Goal: Task Accomplishment & Management: Use online tool/utility

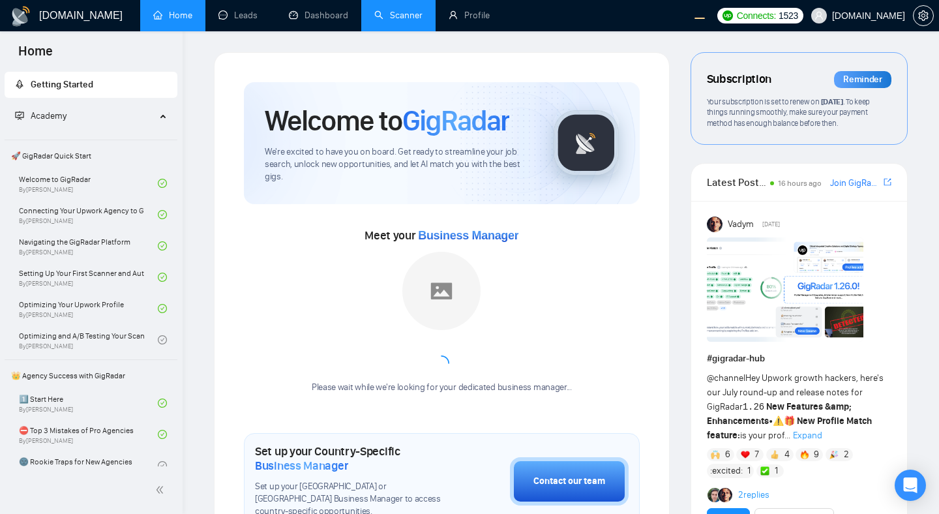
click at [404, 14] on link "Scanner" at bounding box center [398, 15] width 48 height 11
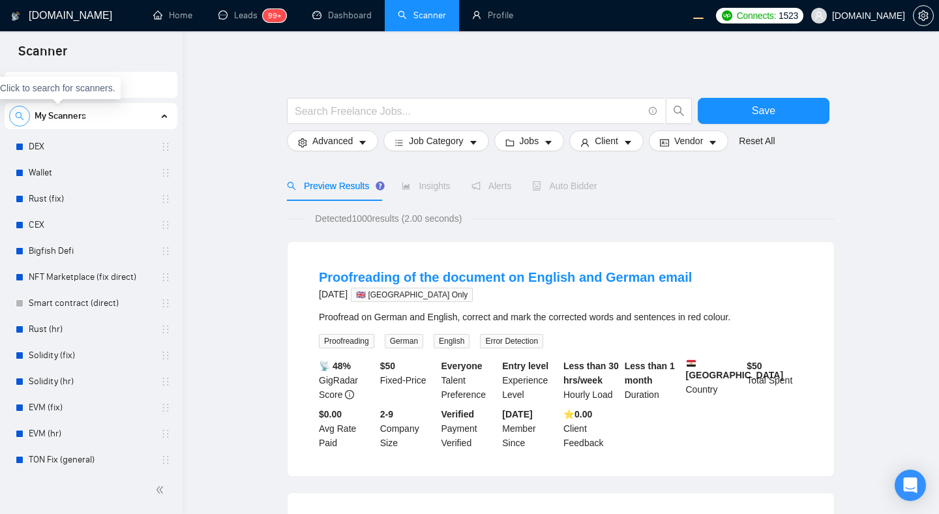
click at [23, 119] on icon "search" at bounding box center [20, 116] width 8 height 8
click at [160, 119] on span "close-circle" at bounding box center [160, 115] width 10 height 13
click at [27, 120] on span "search" at bounding box center [20, 116] width 20 height 9
click at [158, 114] on icon "close-circle" at bounding box center [159, 115] width 9 height 9
click at [162, 115] on div "My Scanners" at bounding box center [91, 116] width 164 height 26
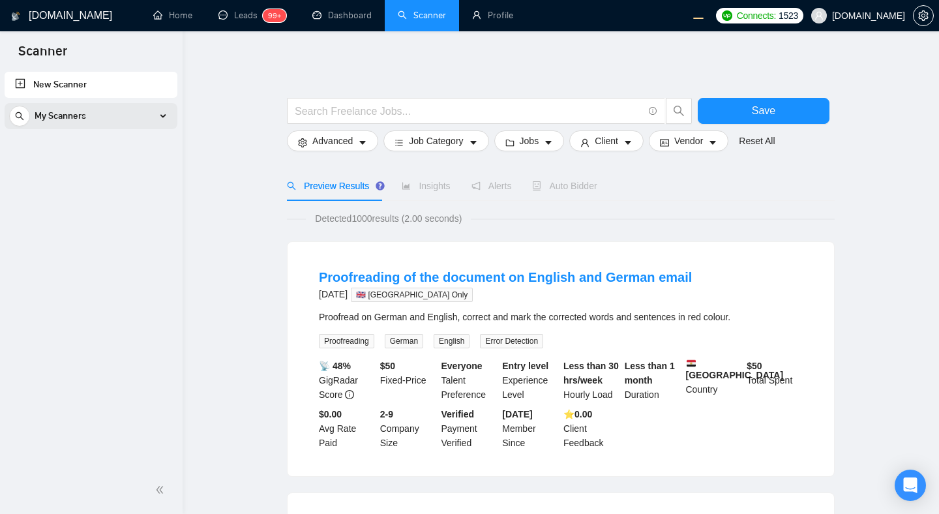
click at [163, 114] on div "My Scanners" at bounding box center [91, 116] width 164 height 26
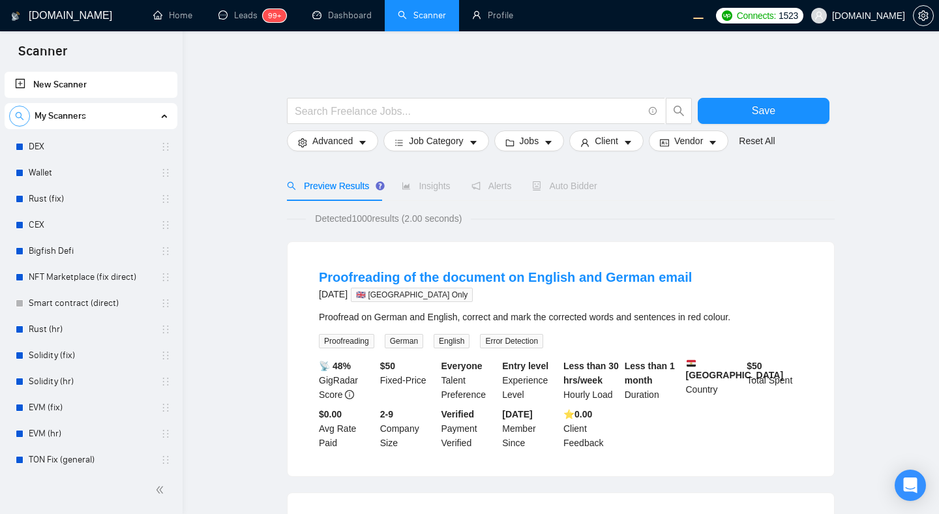
click at [23, 117] on icon "search" at bounding box center [19, 116] width 9 height 9
click at [155, 119] on icon "close-circle" at bounding box center [159, 115] width 9 height 9
click at [143, 117] on div "My Scanners" at bounding box center [91, 116] width 164 height 26
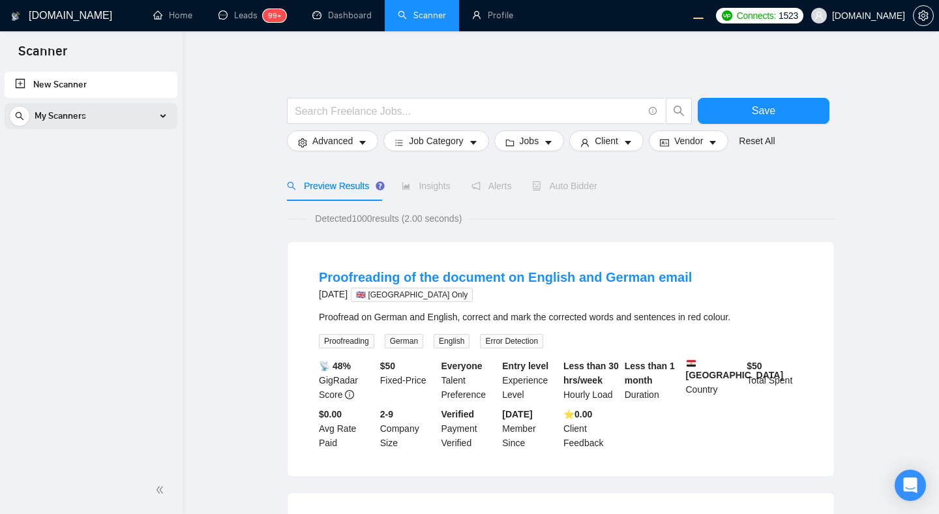
click at [139, 116] on div "My Scanners" at bounding box center [91, 116] width 164 height 26
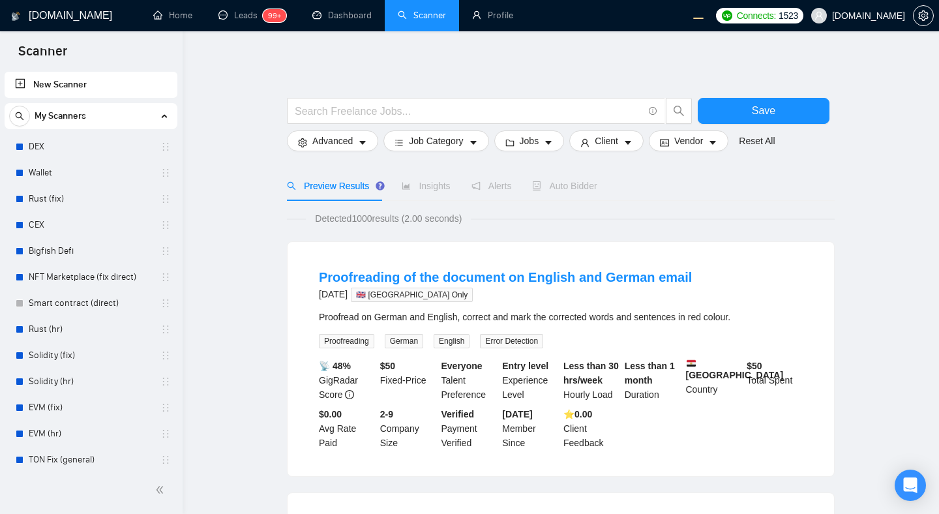
click at [139, 116] on div "My Scanners" at bounding box center [91, 116] width 164 height 26
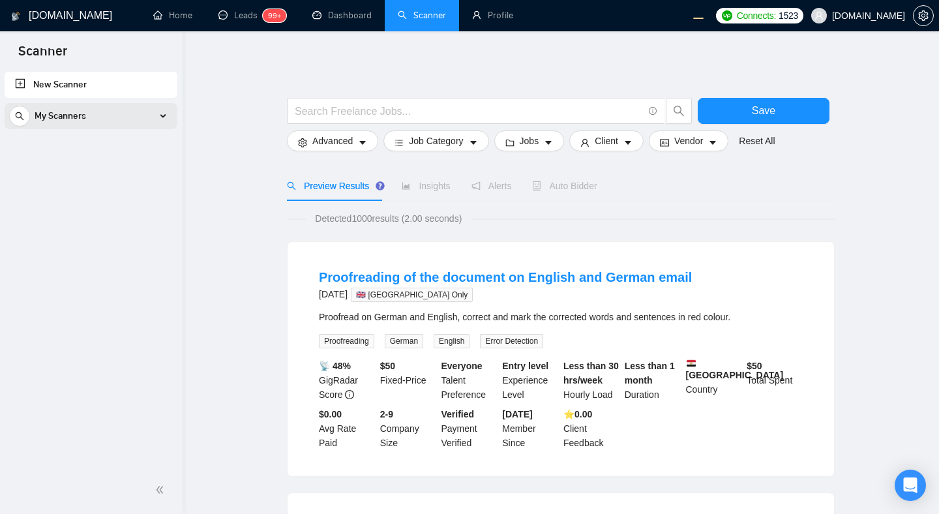
click at [139, 116] on div "My Scanners" at bounding box center [91, 116] width 164 height 26
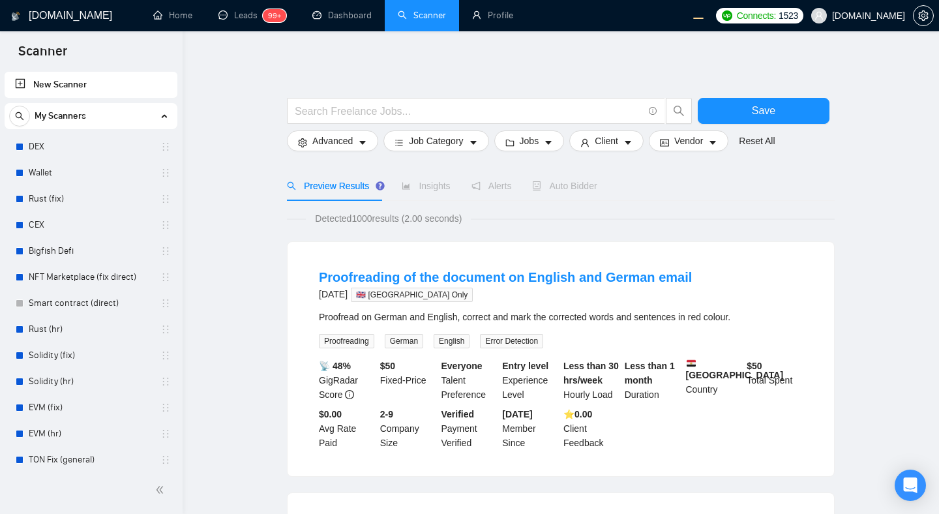
click at [139, 116] on div "My Scanners" at bounding box center [91, 116] width 164 height 26
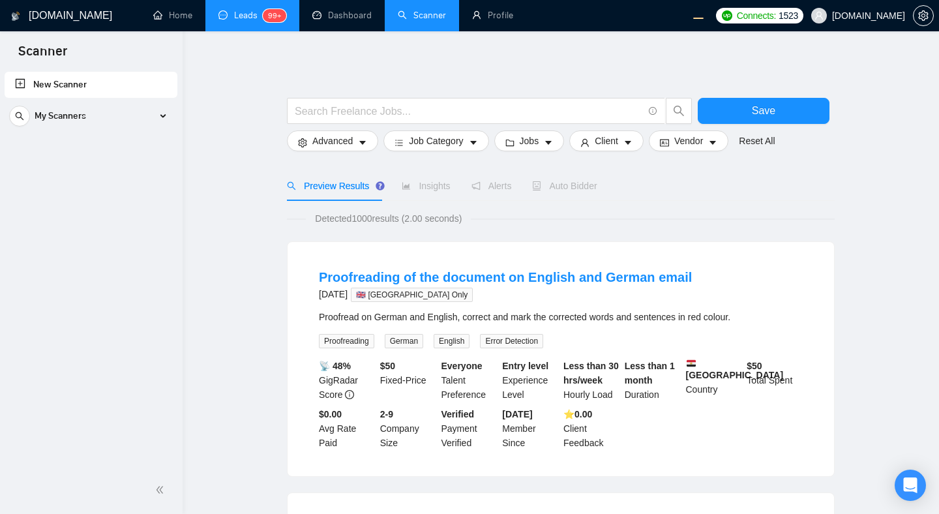
click at [237, 18] on link "Leads 99+" at bounding box center [252, 15] width 68 height 11
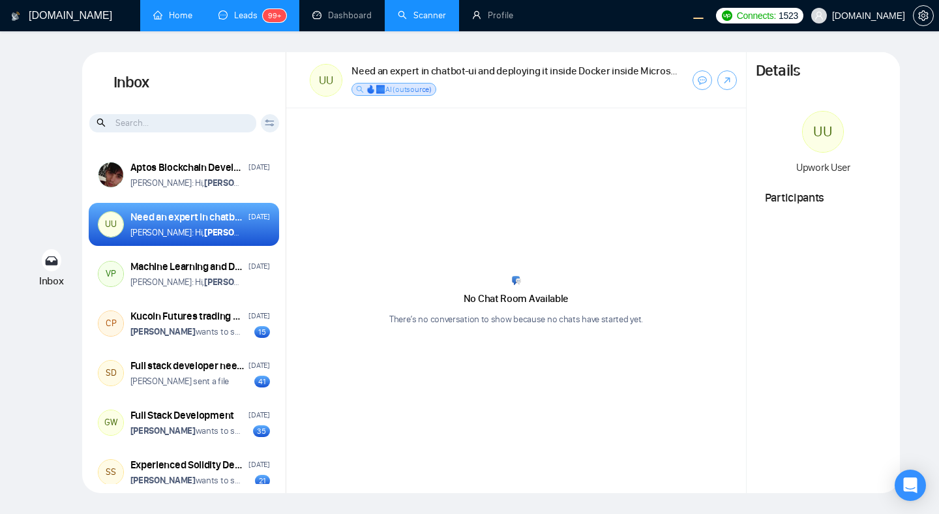
click at [180, 17] on link "Home" at bounding box center [172, 15] width 39 height 11
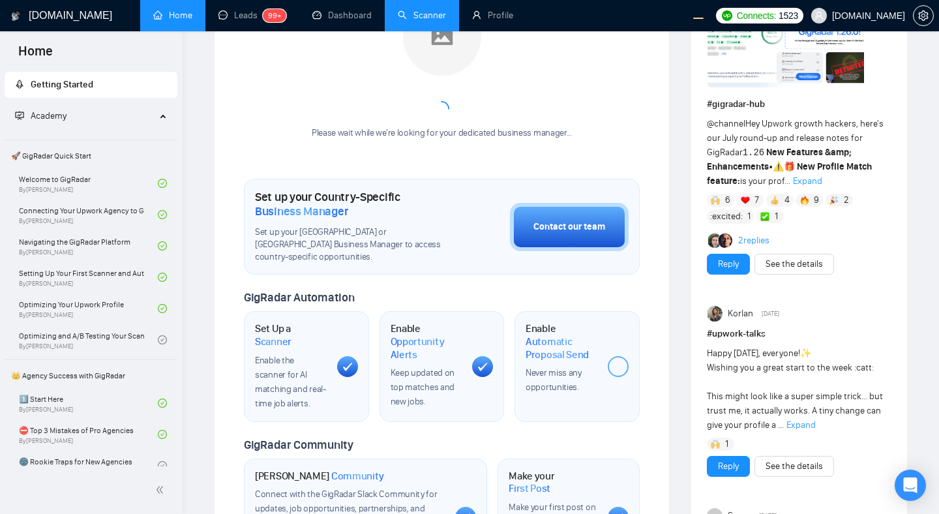
scroll to position [248, 0]
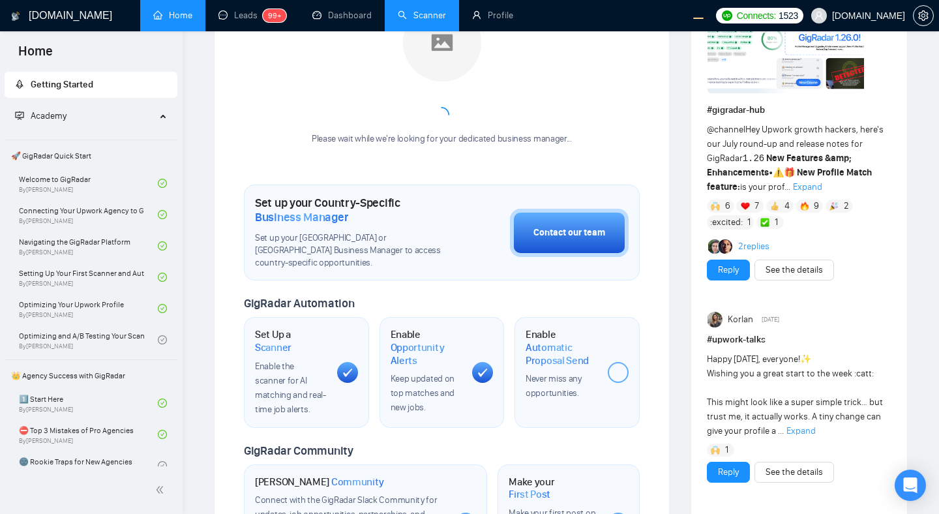
click at [796, 185] on span "Expand" at bounding box center [807, 186] width 29 height 11
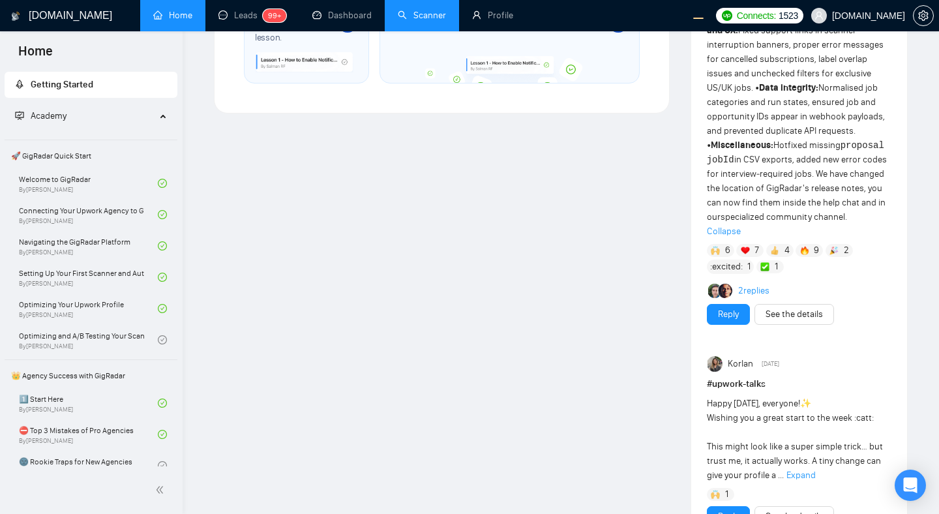
scroll to position [906, 0]
click at [404, 16] on link "Scanner" at bounding box center [422, 15] width 48 height 11
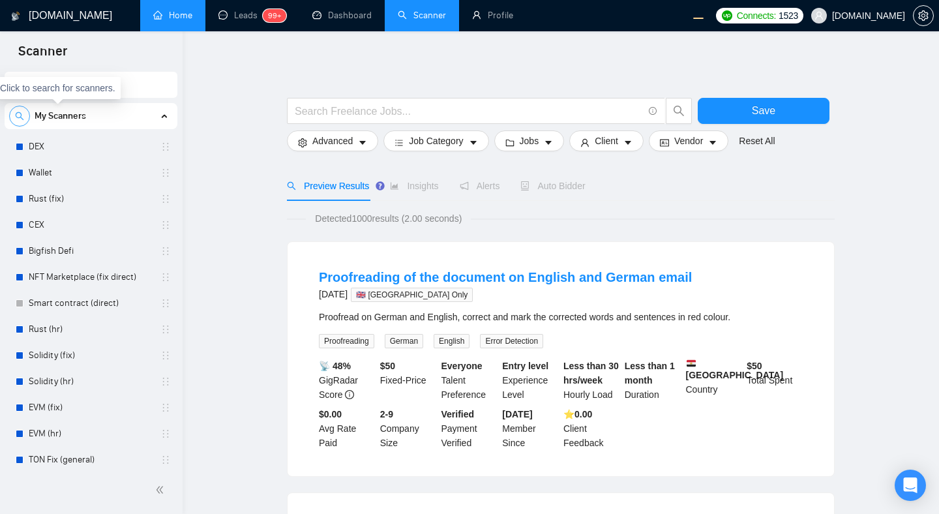
click at [27, 115] on span "search" at bounding box center [20, 116] width 20 height 9
click at [157, 117] on icon "close-circle" at bounding box center [159, 115] width 9 height 9
click at [30, 115] on div "My Scanners" at bounding box center [91, 116] width 164 height 26
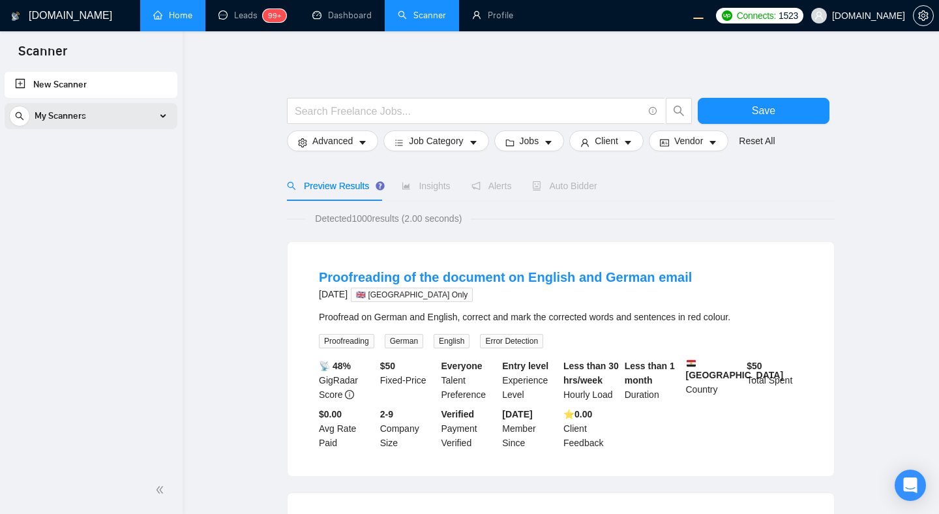
click at [79, 112] on span "My Scanners" at bounding box center [61, 116] width 52 height 26
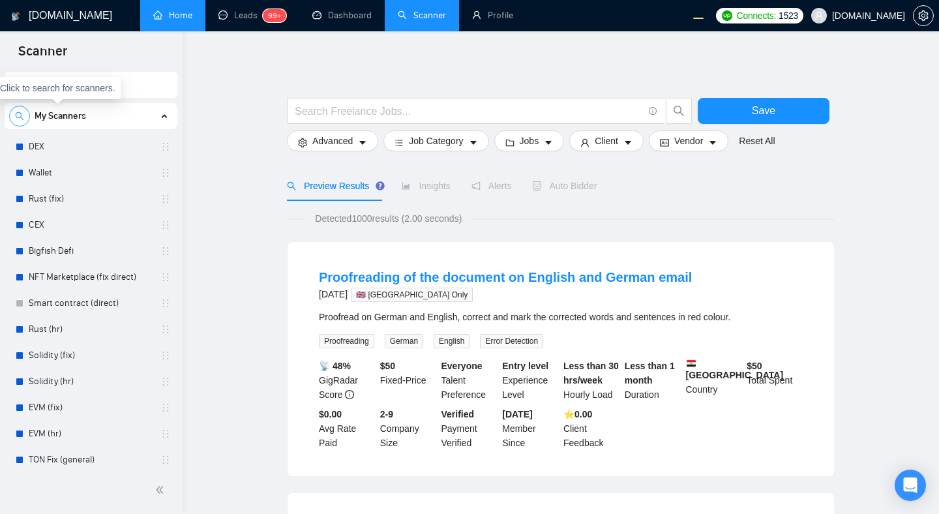
click at [24, 115] on span "search" at bounding box center [20, 116] width 20 height 9
click at [57, 119] on input at bounding box center [91, 116] width 162 height 15
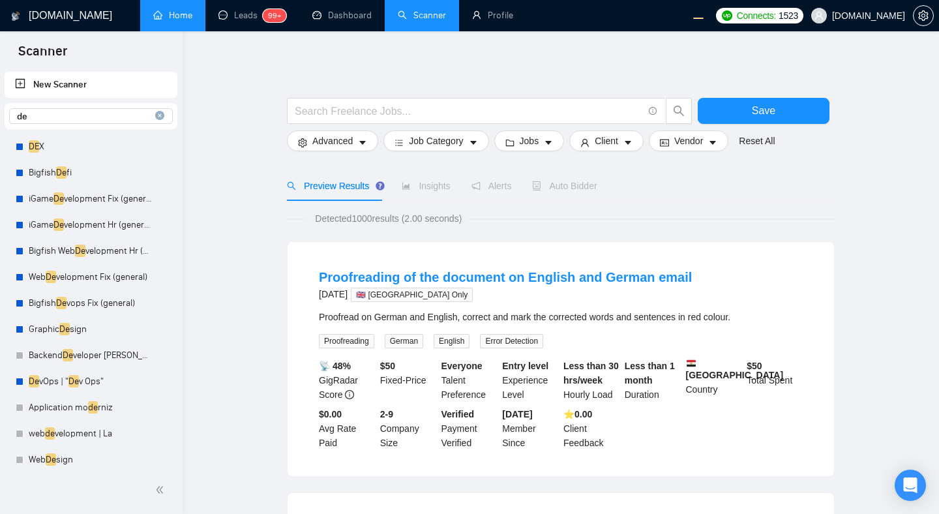
type input "d"
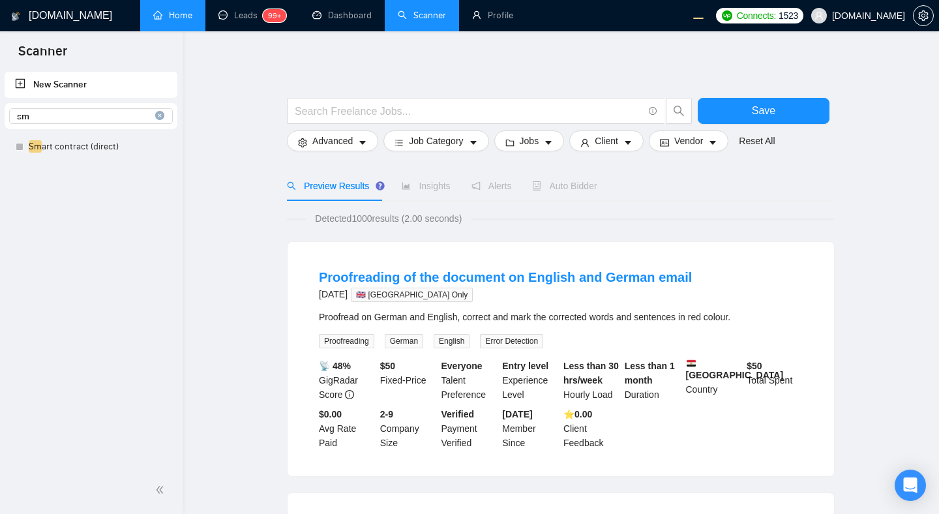
type input "s"
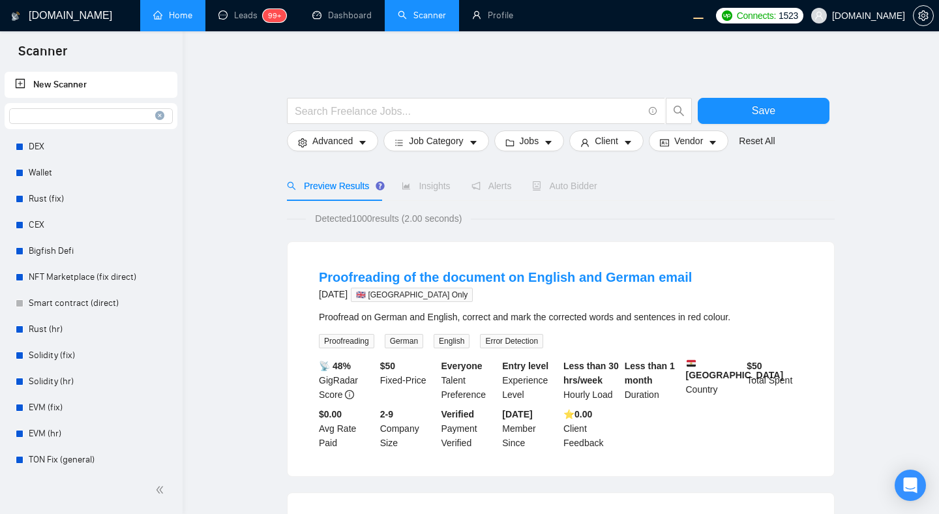
click at [158, 117] on icon "close-circle" at bounding box center [159, 115] width 9 height 9
click at [822, 220] on div "Detected 1000 results (2.00 seconds)" at bounding box center [561, 218] width 548 height 14
click at [728, 272] on div "Proofreading of the document on English and German email 5 months ago 🇬🇧 UK Only" at bounding box center [561, 285] width 484 height 34
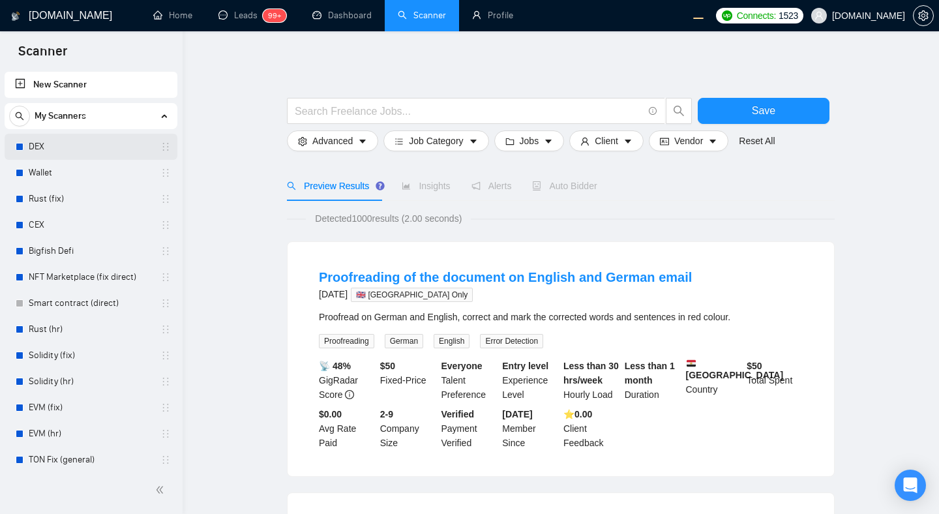
click at [69, 145] on link "DEX" at bounding box center [91, 147] width 124 height 26
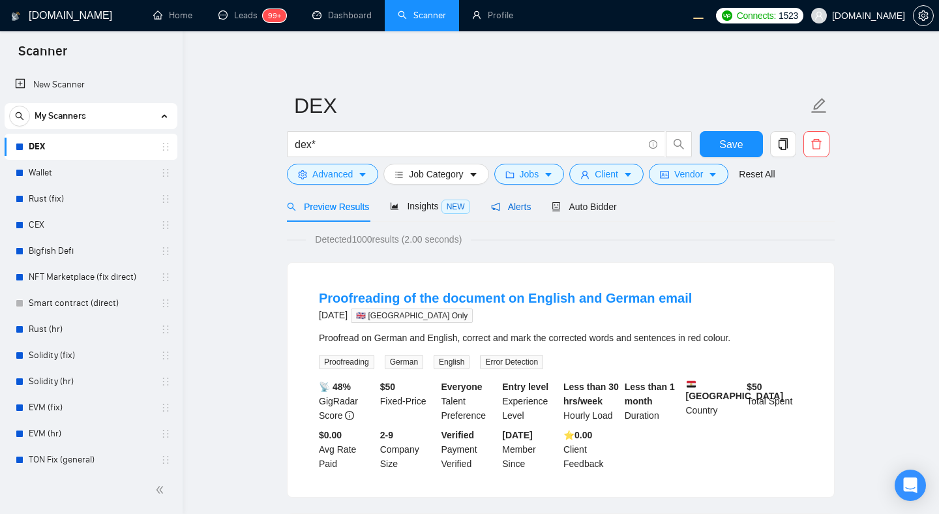
click at [503, 203] on span "Alerts" at bounding box center [511, 206] width 40 height 10
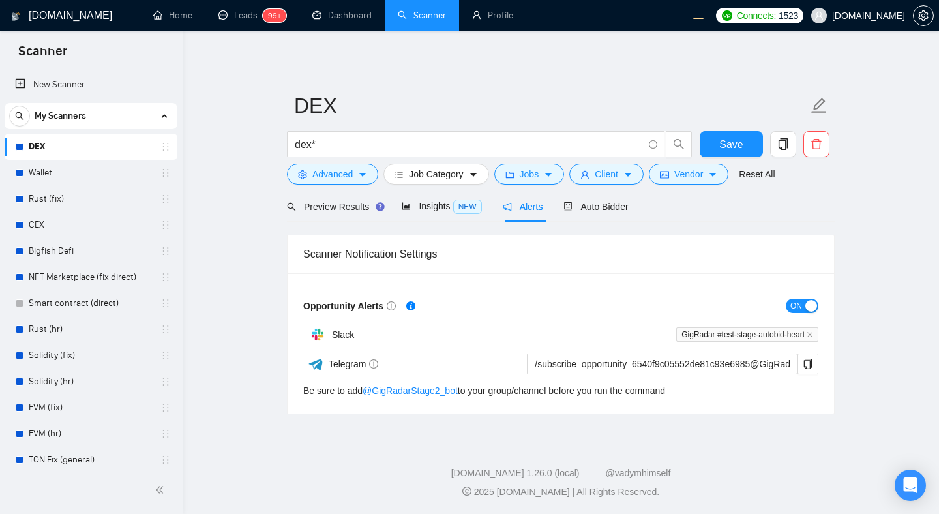
click at [637, 323] on div "Slack GigRadar #test-stage-autobid-heart" at bounding box center [560, 334] width 515 height 26
click at [795, 304] on span "ON" at bounding box center [796, 306] width 12 height 14
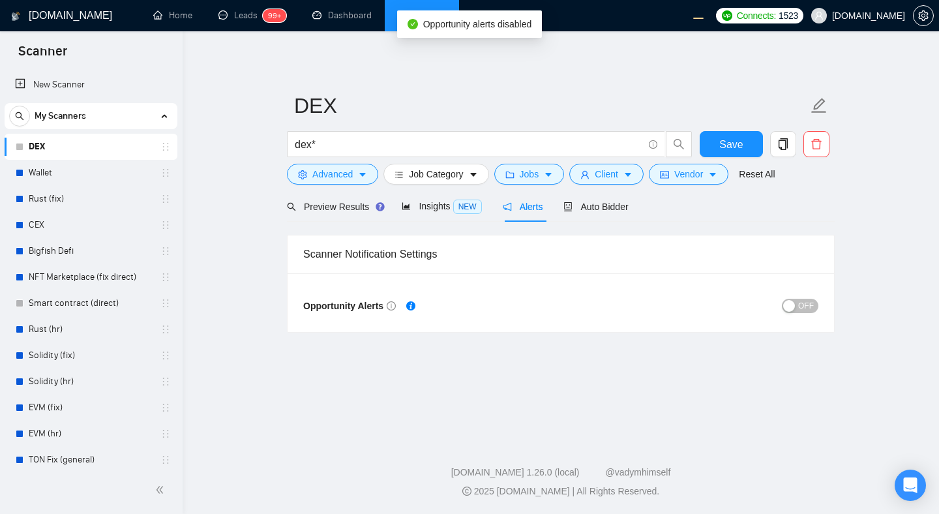
click at [795, 304] on div "button" at bounding box center [789, 306] width 12 height 12
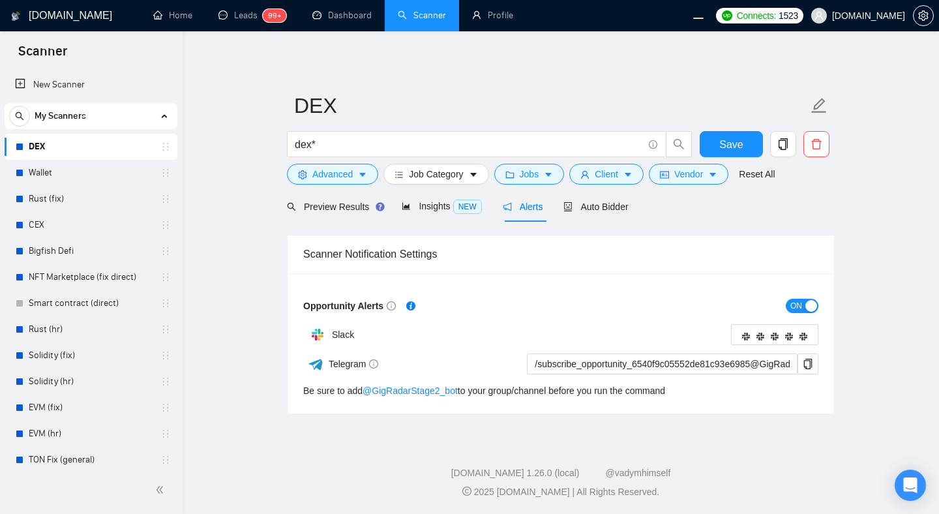
click at [859, 220] on main "DEX dex* Save Advanced Job Category Jobs Client Vendor Reset All Preview Result…" at bounding box center [560, 233] width 715 height 362
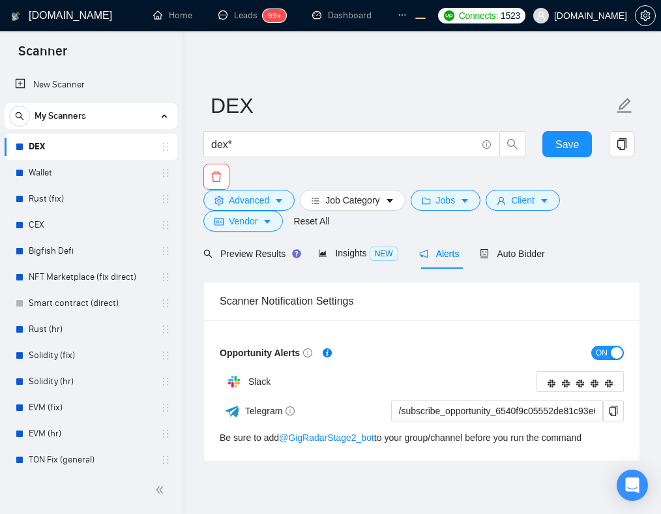
click at [593, 218] on div "Advanced Job Category Jobs Client Vendor Reset All" at bounding box center [419, 211] width 437 height 42
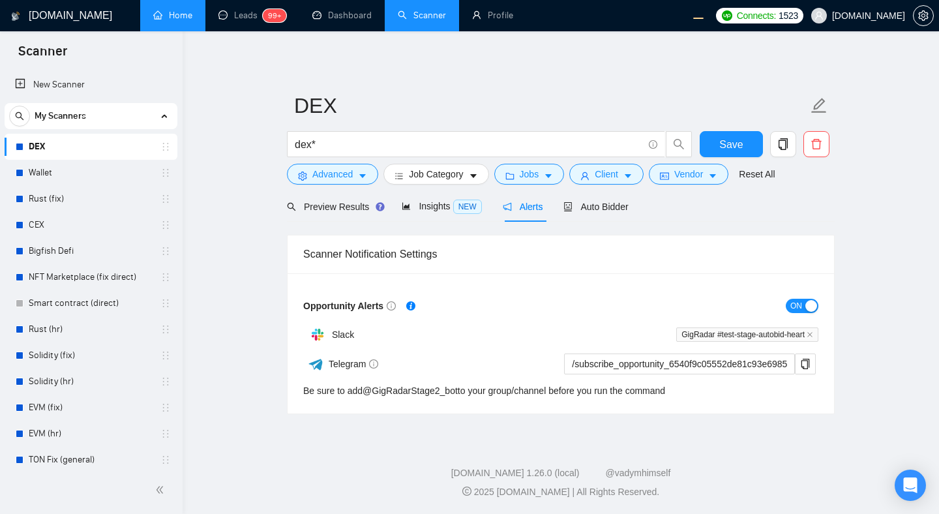
click at [180, 21] on link "Home" at bounding box center [172, 15] width 39 height 11
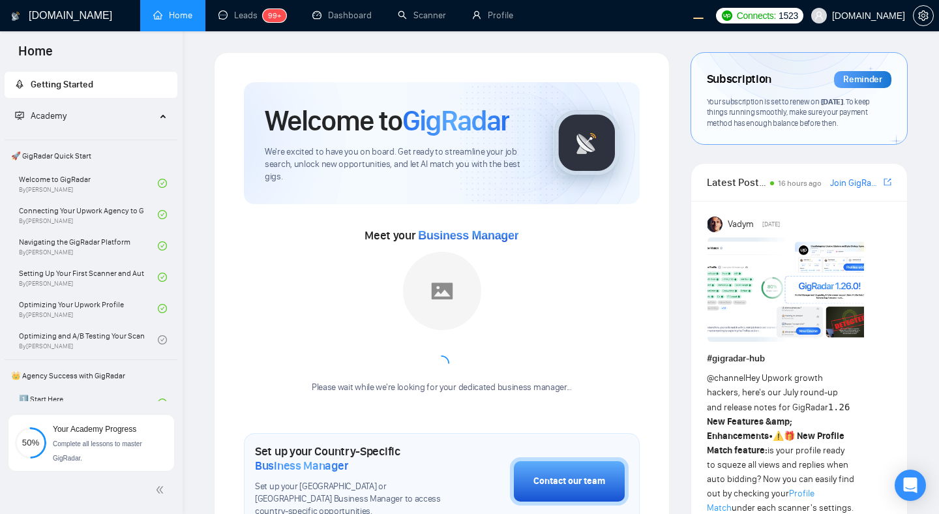
click at [502, 298] on div "Please wait while we're looking for your dedicated business manager..." at bounding box center [442, 323] width 276 height 142
click at [491, 336] on div "Please wait while we're looking for your dedicated business manager..." at bounding box center [442, 323] width 276 height 142
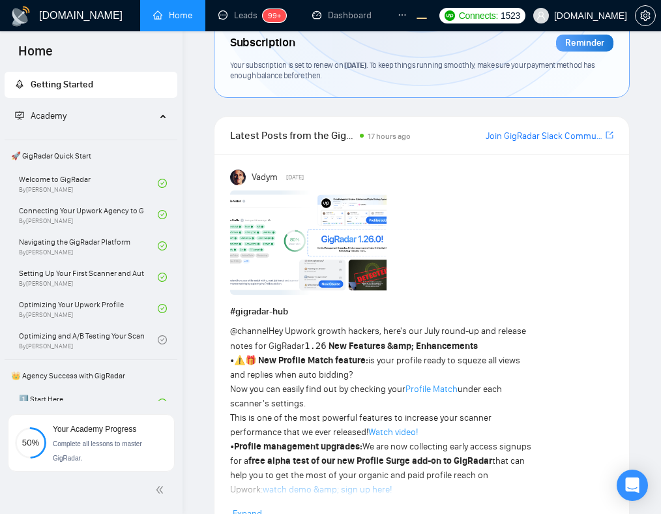
scroll to position [1294, 0]
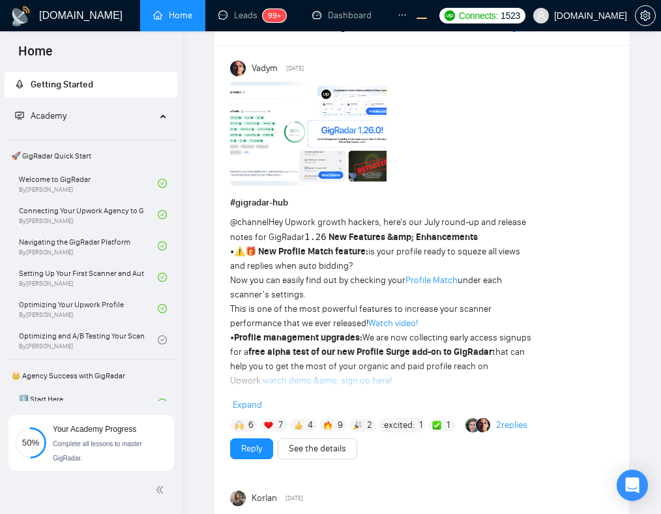
click at [256, 399] on span "Expand" at bounding box center [247, 404] width 29 height 11
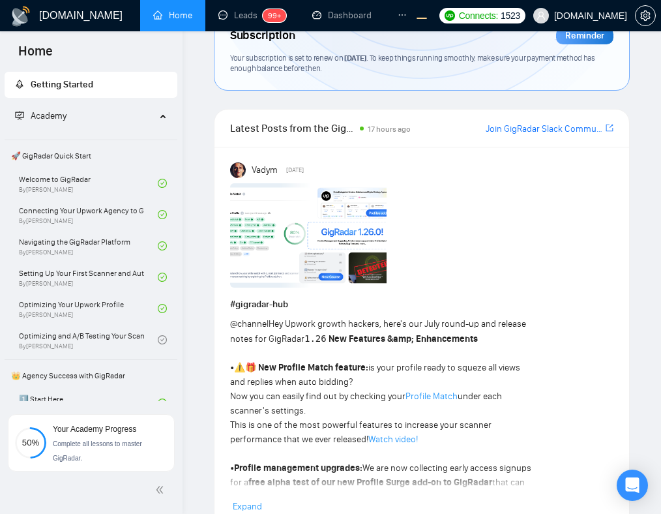
scroll to position [1420, 0]
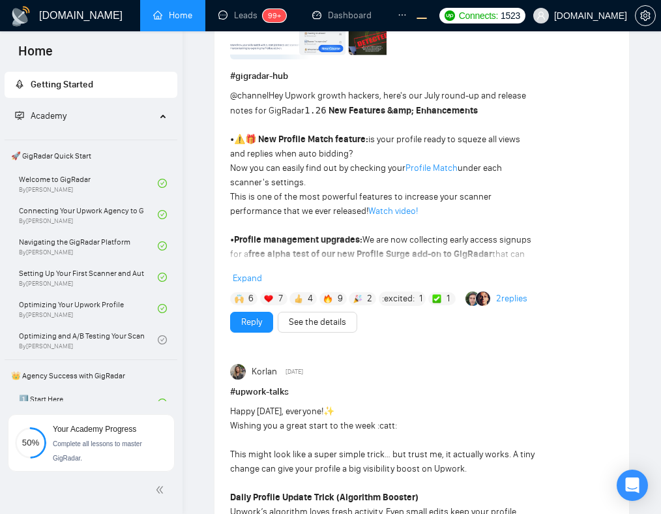
click at [252, 273] on span "Expand" at bounding box center [247, 278] width 29 height 11
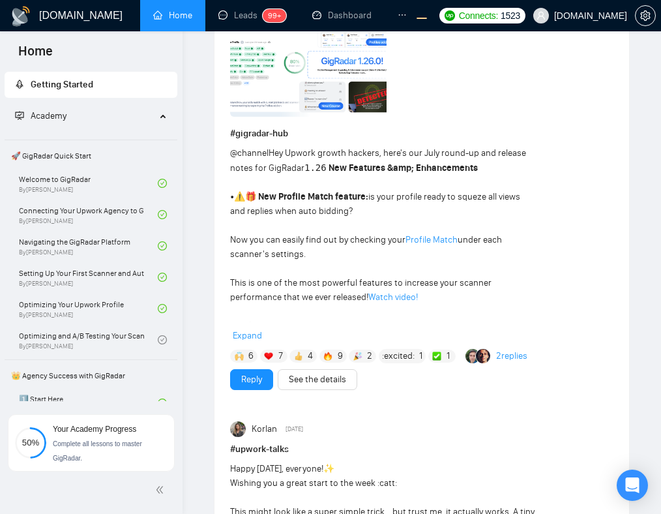
scroll to position [1372, 0]
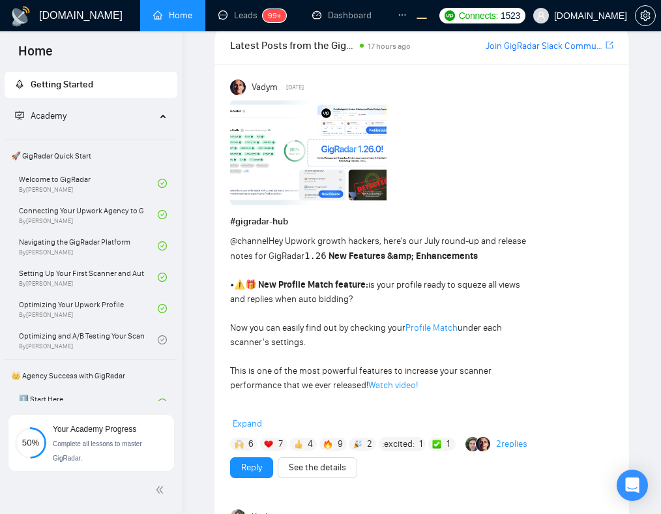
scroll to position [1272, 0]
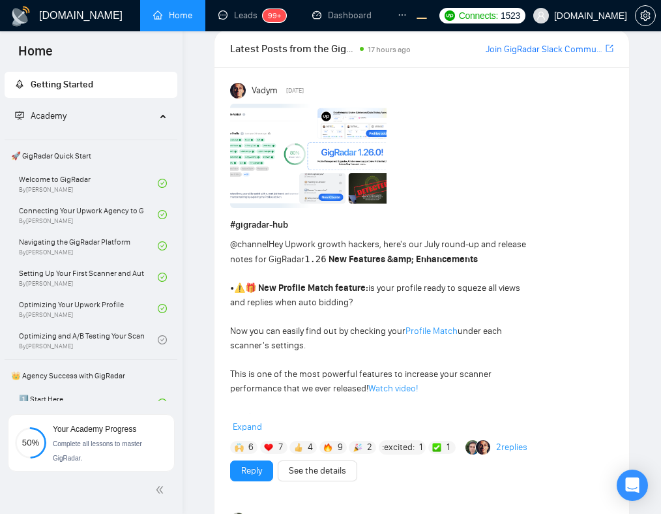
click at [256, 421] on span "Expand" at bounding box center [247, 426] width 29 height 11
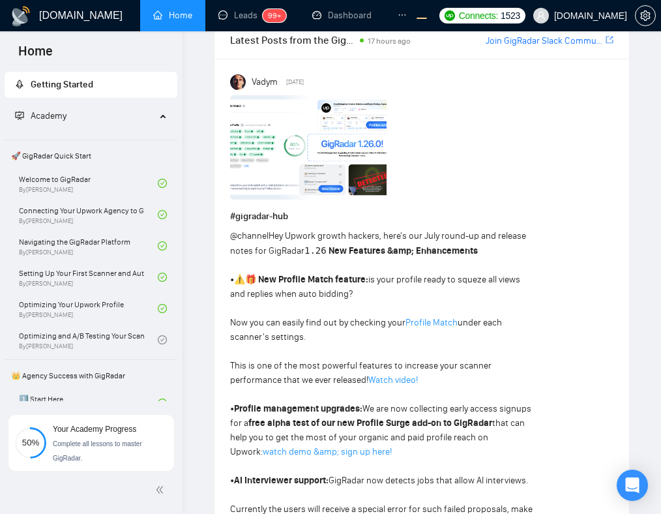
scroll to position [1281, 0]
